Goal: Navigation & Orientation: Go to known website

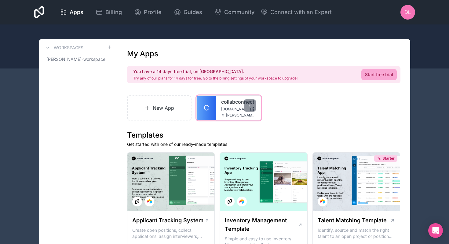
click at [236, 113] on span "[PERSON_NAME][EMAIL_ADDRESS][DOMAIN_NAME]" at bounding box center [241, 115] width 30 height 5
click at [233, 103] on link "collabconnect" at bounding box center [238, 101] width 35 height 7
click at [235, 108] on span "[DOMAIN_NAME]" at bounding box center [234, 109] width 26 height 5
click at [427, 56] on div at bounding box center [224, 46] width 449 height 44
